Goal: Task Accomplishment & Management: Complete application form

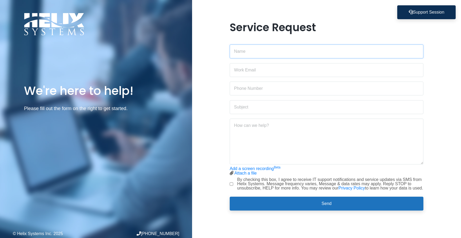
click at [265, 52] on input "text" at bounding box center [327, 52] width 194 height 14
type input "Leixa [PERSON_NAME]"
click at [266, 70] on input "email" at bounding box center [327, 70] width 194 height 14
type input "[EMAIL_ADDRESS][DOMAIN_NAME]"
click at [271, 107] on input "text" at bounding box center [327, 107] width 194 height 14
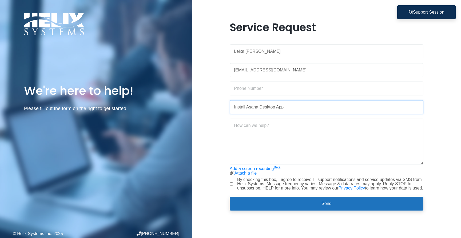
type input "Install Asana Desktop App"
click at [273, 146] on textarea at bounding box center [327, 142] width 194 height 46
type textarea "Hi! I would like to request the Asana desktop app to be downloaded to my comput…"
click at [446, 149] on div "Service Request Leixa [PERSON_NAME] [EMAIL_ADDRESS][DOMAIN_NAME] Install Asana …" at bounding box center [326, 119] width 269 height 196
click at [231, 186] on div "By checking this box, I agree to receive IT support notifications and service u…" at bounding box center [327, 184] width 194 height 13
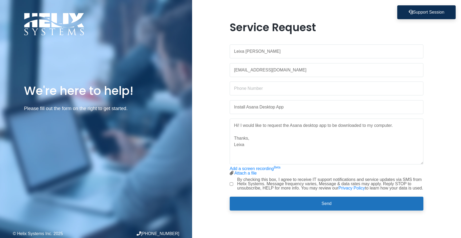
click at [231, 183] on input "By checking this box, I agree to receive IT support notifications and service u…" at bounding box center [231, 184] width 3 height 3
checkbox input "true"
click at [219, 198] on div "Service Request Leixa [PERSON_NAME] [EMAIL_ADDRESS][DOMAIN_NAME] Install Asana …" at bounding box center [326, 119] width 269 height 196
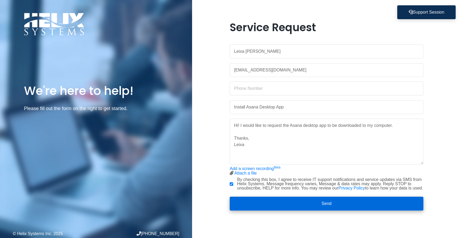
click at [320, 207] on button "Send" at bounding box center [327, 204] width 194 height 14
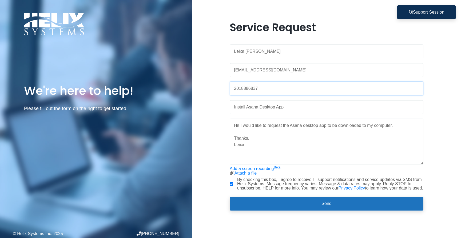
type input "2018886837"
click at [422, 172] on div "Add a screen recording Beta Attach a file Stop screen recording" at bounding box center [327, 171] width 194 height 9
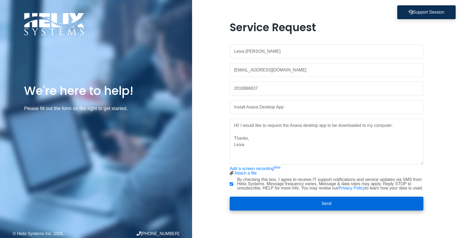
click at [334, 204] on button "Send" at bounding box center [327, 204] width 194 height 14
